Goal: Find specific page/section: Find specific page/section

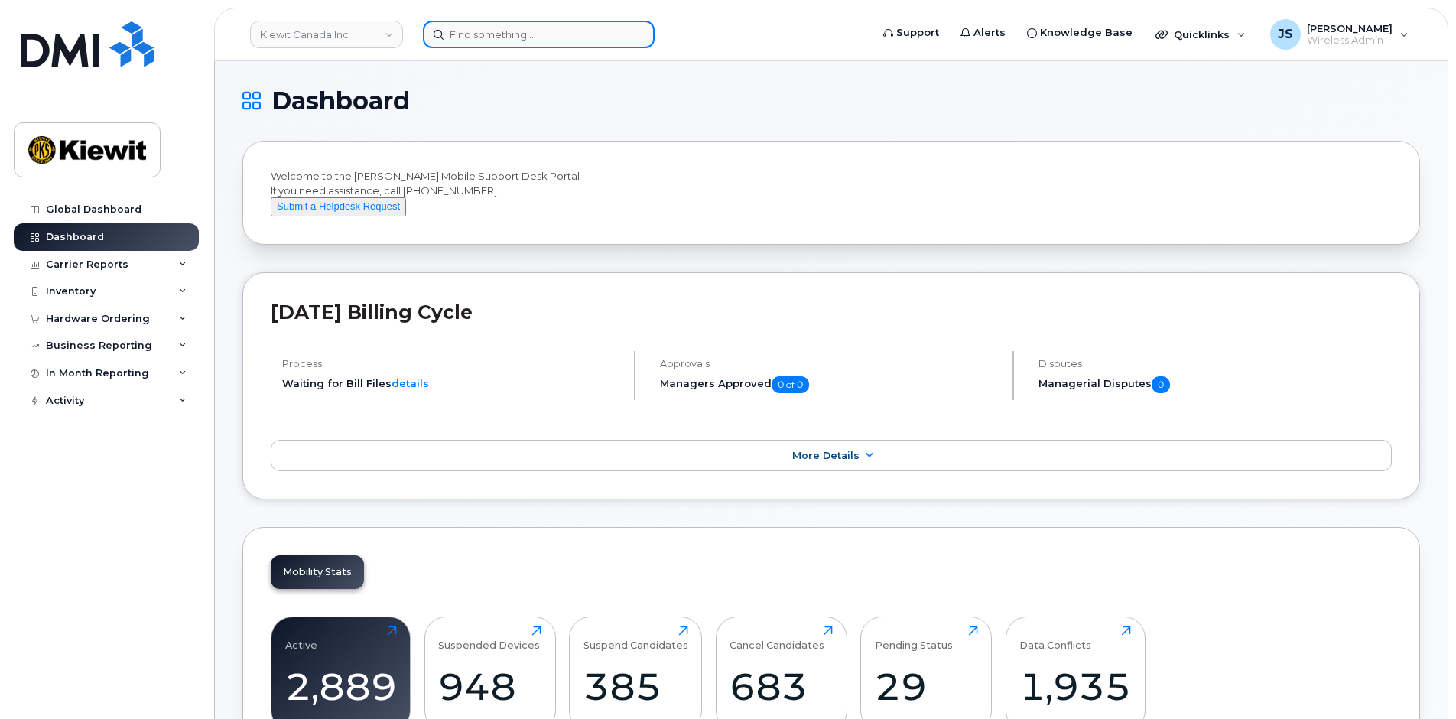
click at [532, 30] on input at bounding box center [539, 35] width 232 height 28
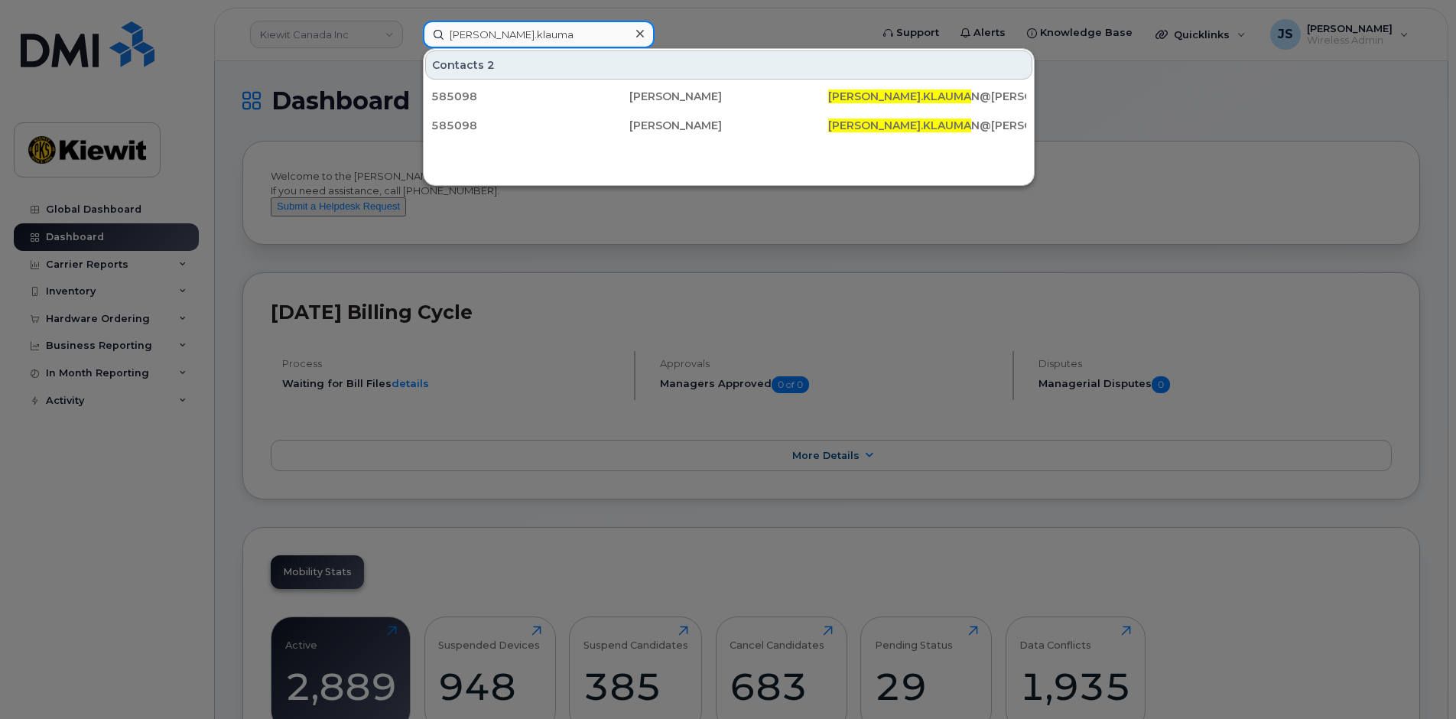
type input "[PERSON_NAME].klauma"
click at [391, 29] on div at bounding box center [728, 359] width 1456 height 719
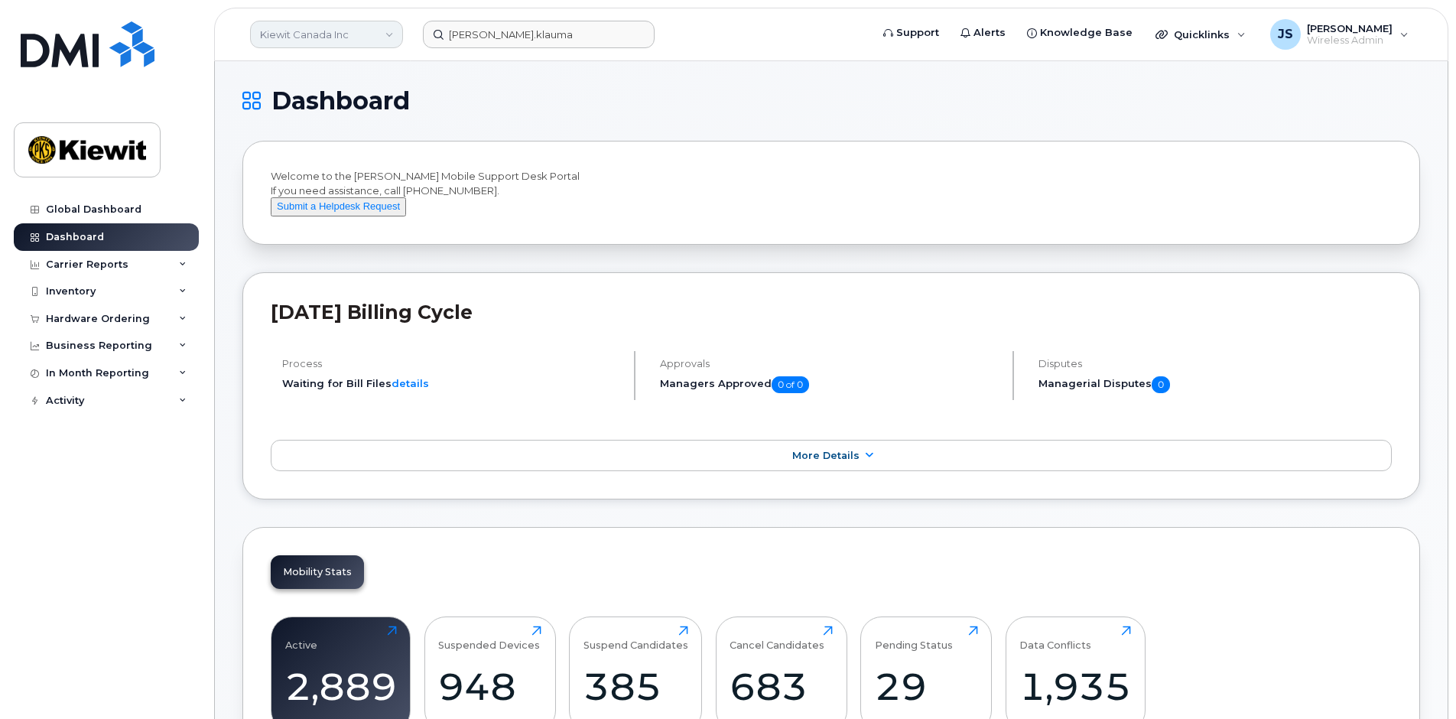
click at [387, 33] on link "Kiewit Canada Inc" at bounding box center [326, 35] width 153 height 28
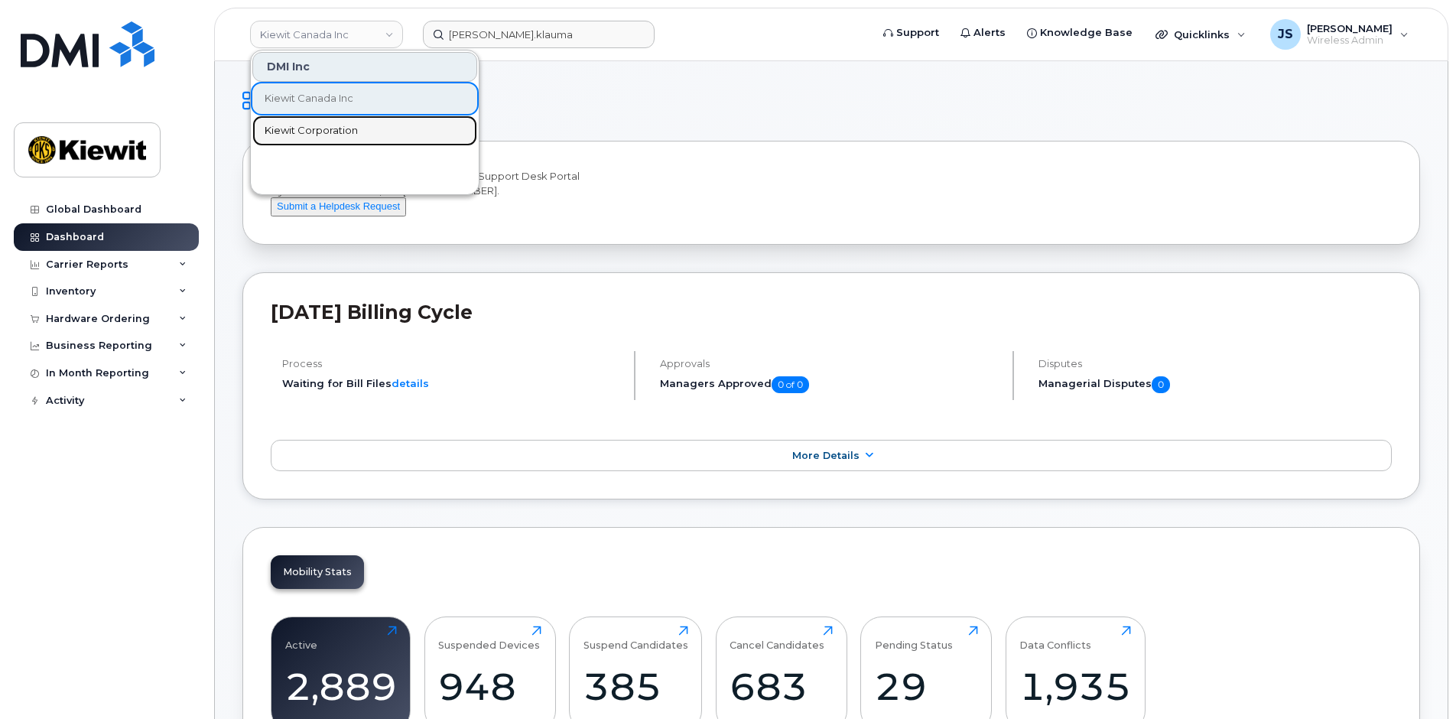
drag, startPoint x: 302, startPoint y: 125, endPoint x: 490, endPoint y: 65, distance: 197.6
click at [302, 125] on span "Kiewit Corporation" at bounding box center [311, 130] width 93 height 15
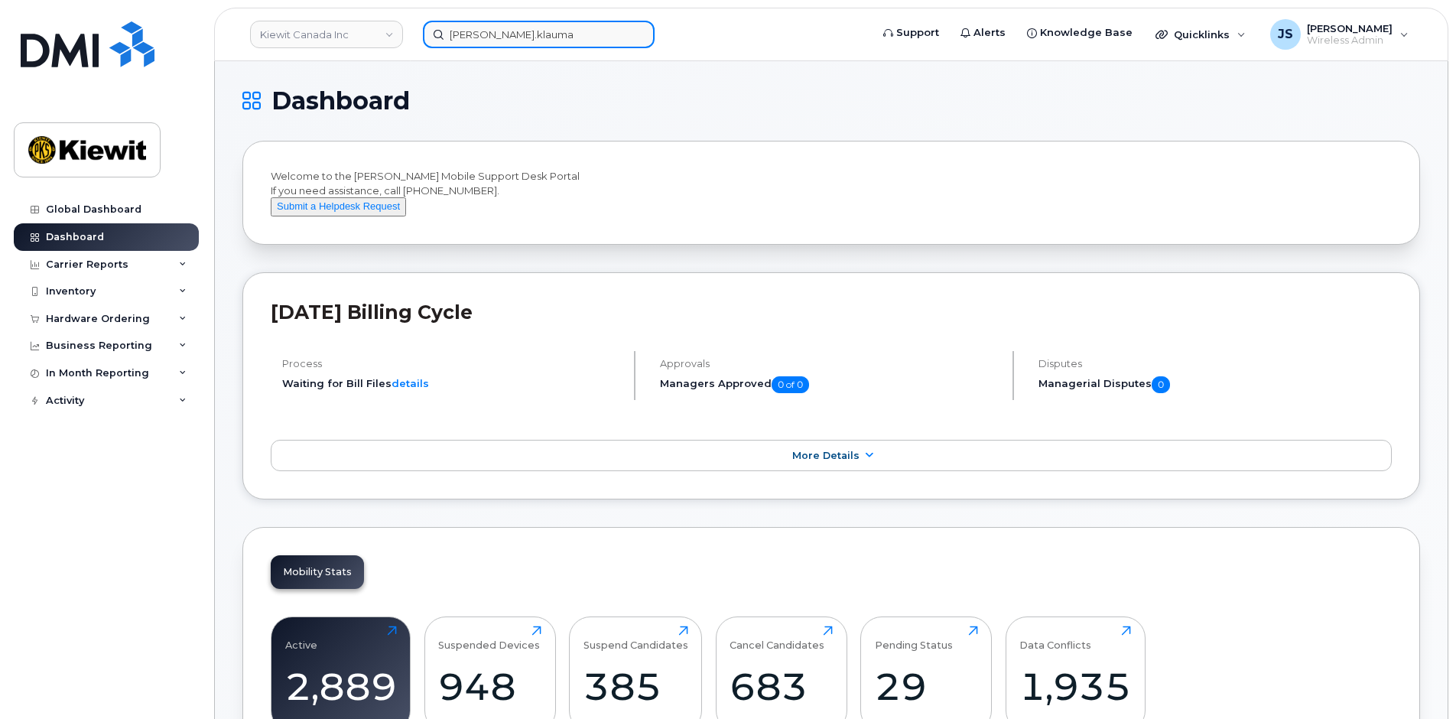
click at [526, 33] on input "chad.klauma" at bounding box center [539, 35] width 232 height 28
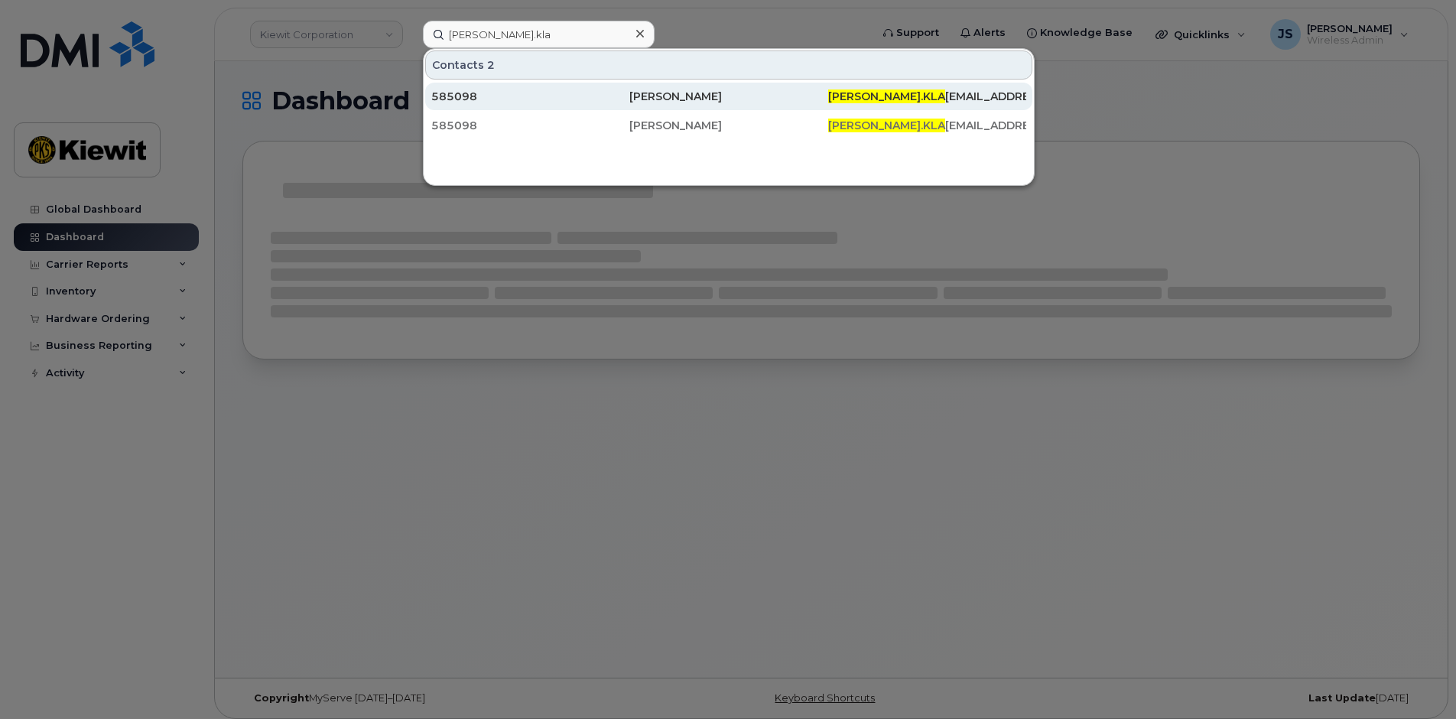
type input "[PERSON_NAME].kla"
click at [684, 102] on div "[PERSON_NAME]" at bounding box center [729, 96] width 198 height 15
